Goal: Information Seeking & Learning: Learn about a topic

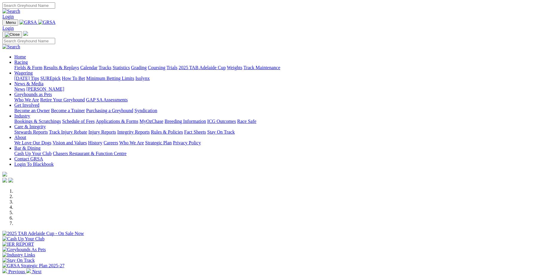
scroll to position [123, 0]
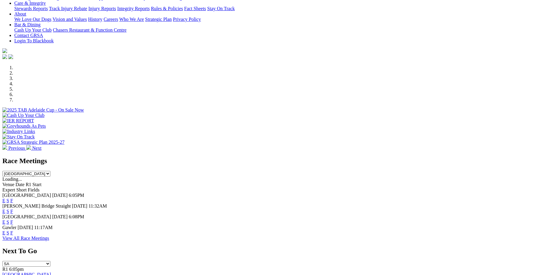
click at [13, 198] on link "F" at bounding box center [11, 200] width 3 height 5
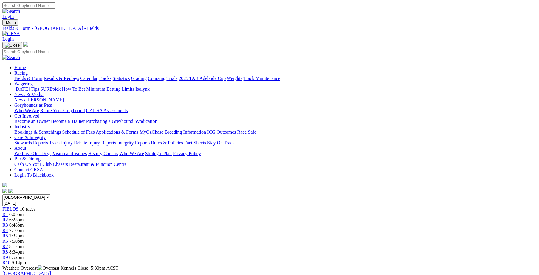
click at [150, 140] on link "Integrity Reports" at bounding box center [133, 142] width 32 height 5
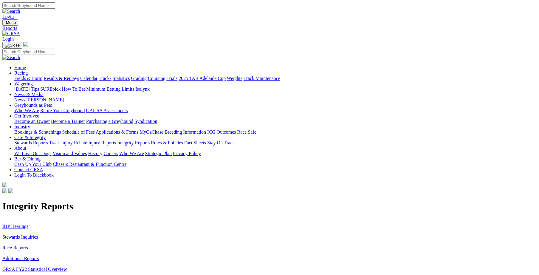
click at [38, 234] on link "Stewards Inquiries" at bounding box center [20, 236] width 36 height 5
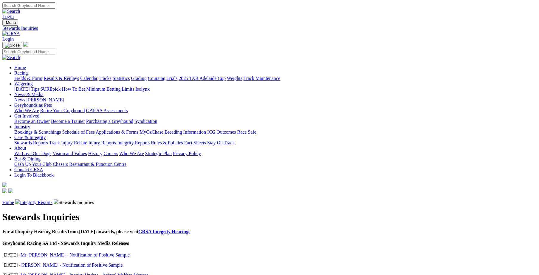
click at [52, 200] on link "Integrity Reports" at bounding box center [36, 202] width 32 height 5
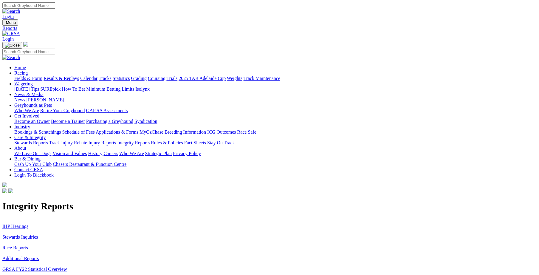
click at [28, 223] on link "IHP Hearings" at bounding box center [15, 225] width 26 height 5
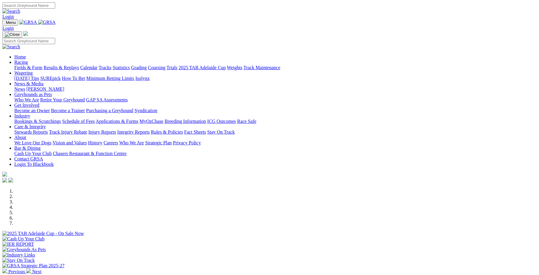
scroll to position [165, 0]
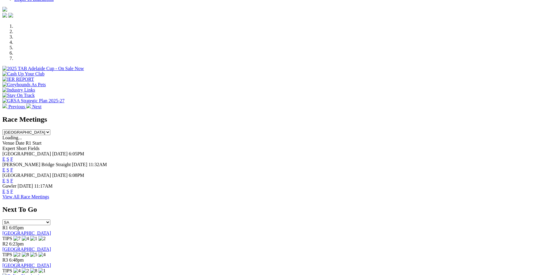
click at [46, 273] on img at bounding box center [24, 275] width 44 height 5
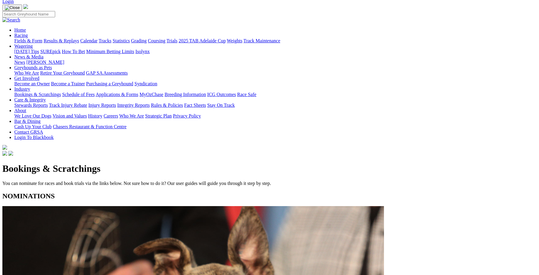
scroll to position [41, 0]
